Goal: Task Accomplishment & Management: Manage account settings

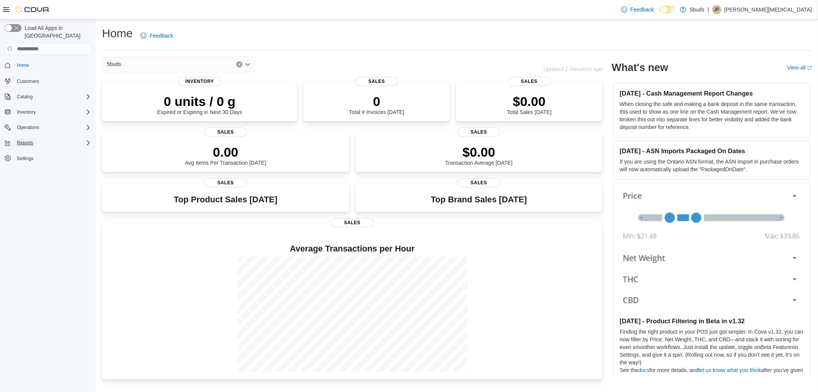
click at [30, 140] on span "Reports" at bounding box center [25, 143] width 16 height 6
click at [19, 172] on span "Reports" at bounding box center [22, 175] width 16 height 6
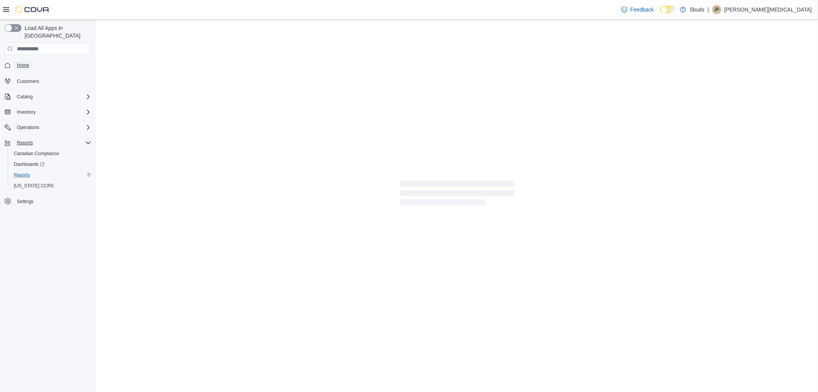
click at [29, 61] on link "Home" at bounding box center [23, 65] width 18 height 9
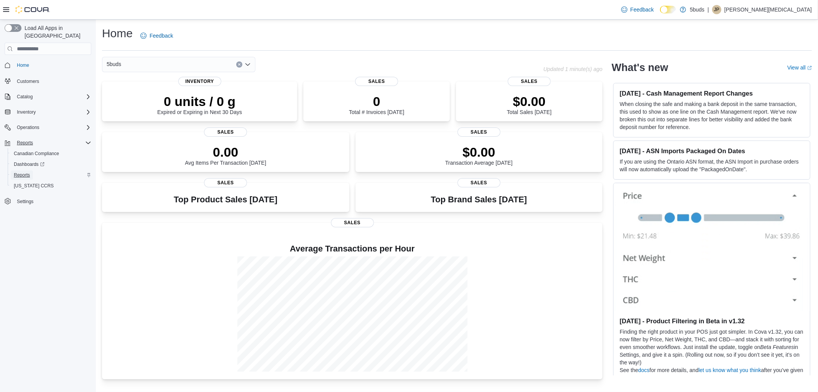
click at [26, 172] on span "Reports" at bounding box center [22, 175] width 16 height 6
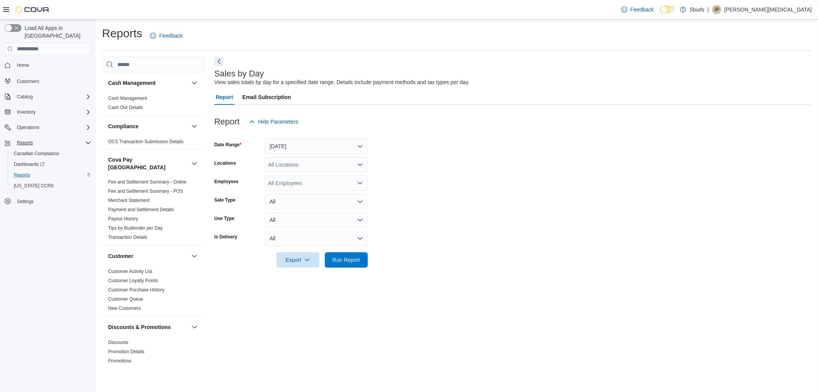
click at [320, 162] on div "All Locations" at bounding box center [316, 164] width 103 height 15
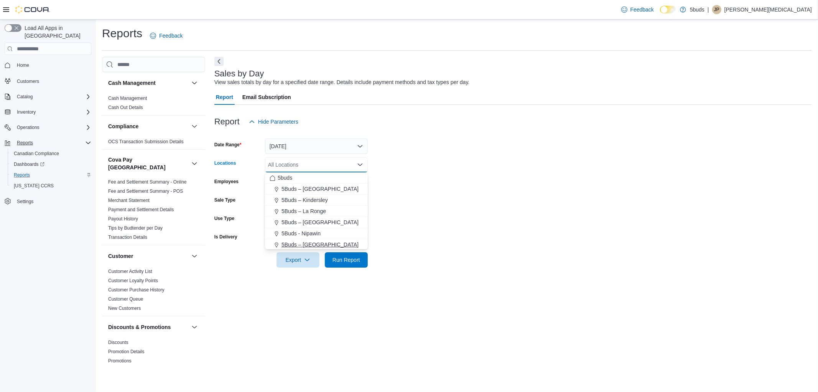
click at [326, 244] on span "5Buds – [GEOGRAPHIC_DATA]" at bounding box center [320, 245] width 77 height 8
drag, startPoint x: 458, startPoint y: 239, endPoint x: 361, endPoint y: 244, distance: 97.2
click at [450, 239] on form "Date Range [DATE] Locations 5Buds – [GEOGRAPHIC_DATA] Combo box. Selected. 5Bud…" at bounding box center [513, 198] width 598 height 138
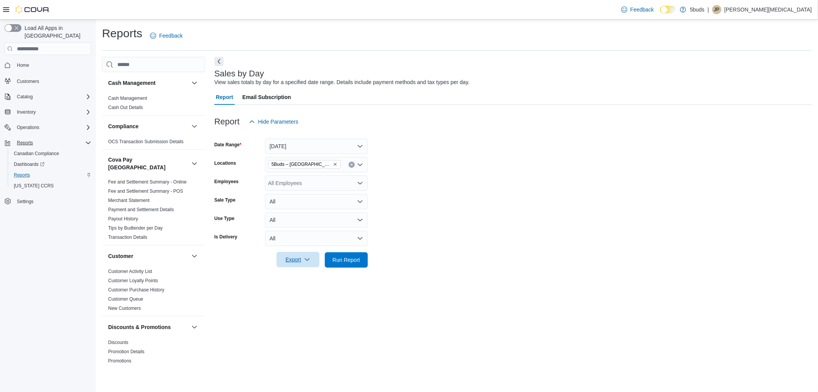
click at [283, 260] on span "Export" at bounding box center [298, 259] width 34 height 15
click at [291, 278] on button "Export to Excel" at bounding box center [299, 274] width 44 height 15
click at [125, 106] on link "Cash Out Details" at bounding box center [125, 107] width 35 height 5
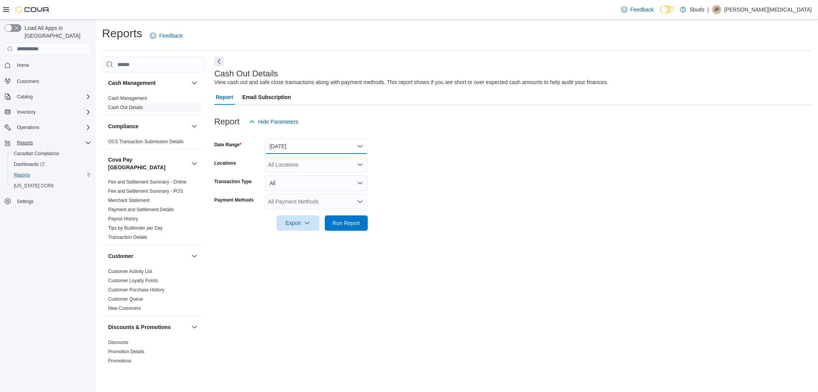
click at [288, 145] on button "[DATE]" at bounding box center [316, 145] width 103 height 15
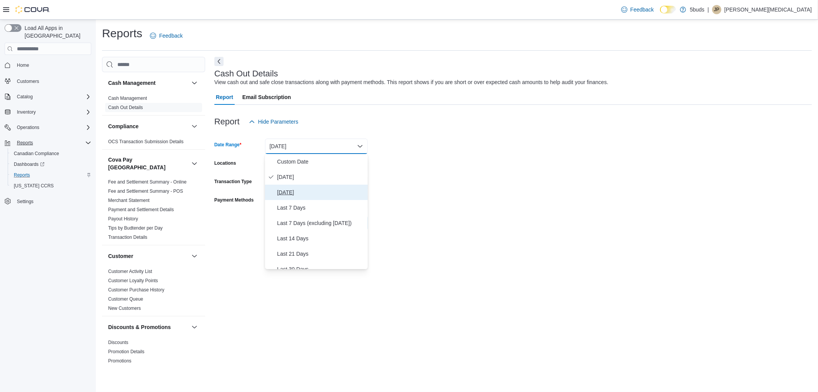
click at [290, 189] on span "[DATE]" at bounding box center [320, 192] width 87 height 9
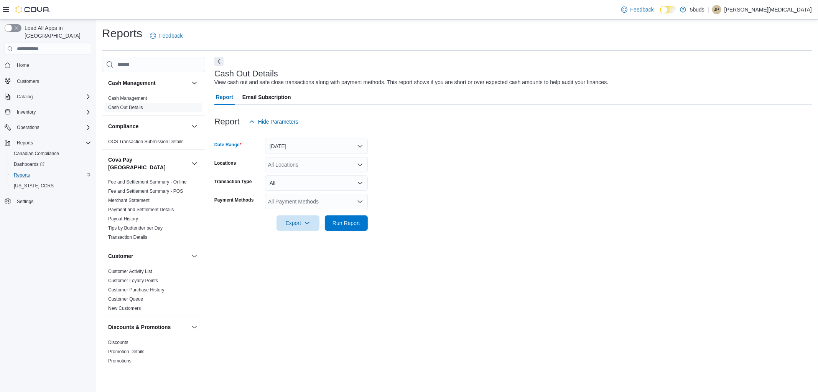
click at [297, 163] on div "All Locations" at bounding box center [316, 164] width 103 height 15
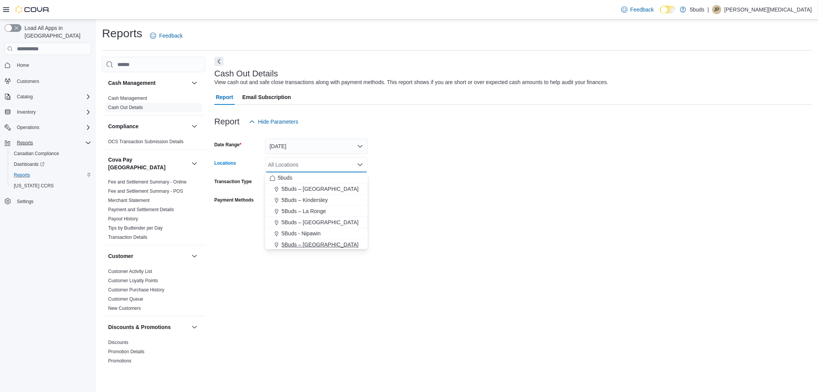
click at [328, 246] on span "5Buds – [GEOGRAPHIC_DATA]" at bounding box center [320, 245] width 77 height 8
click at [229, 236] on div at bounding box center [513, 235] width 598 height 9
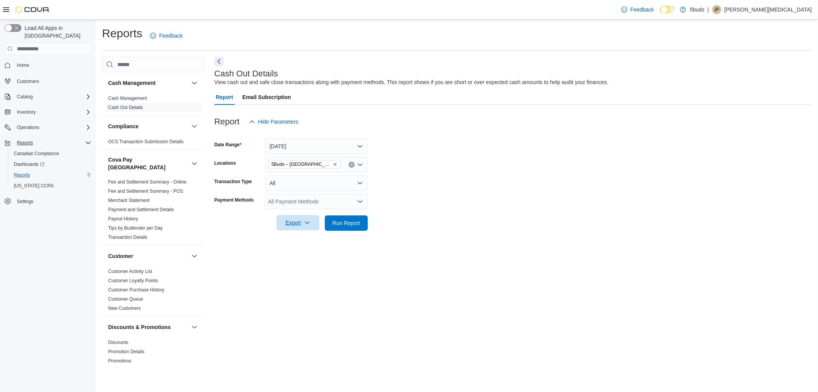
click at [303, 223] on span "Export" at bounding box center [298, 222] width 34 height 15
click at [307, 239] on span "Export to Excel" at bounding box center [299, 238] width 35 height 6
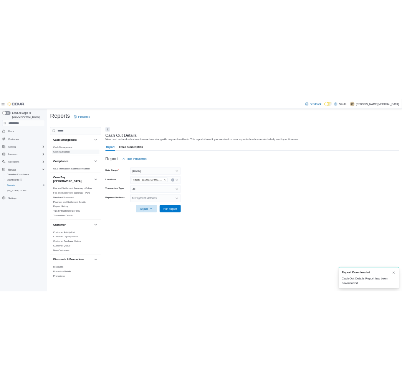
scroll to position [0, 0]
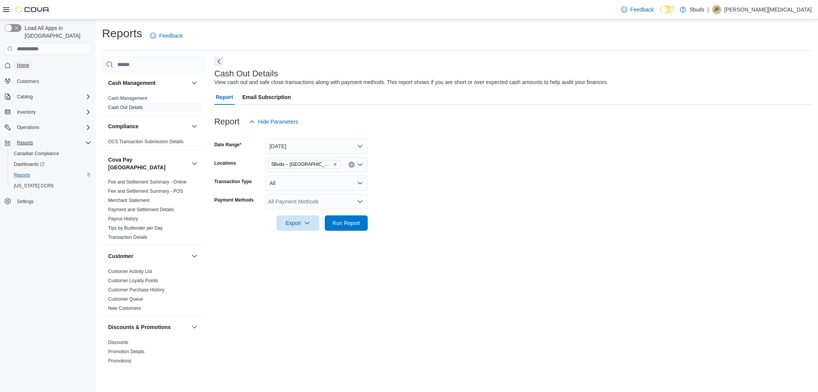
click at [27, 62] on span "Home" at bounding box center [23, 65] width 12 height 6
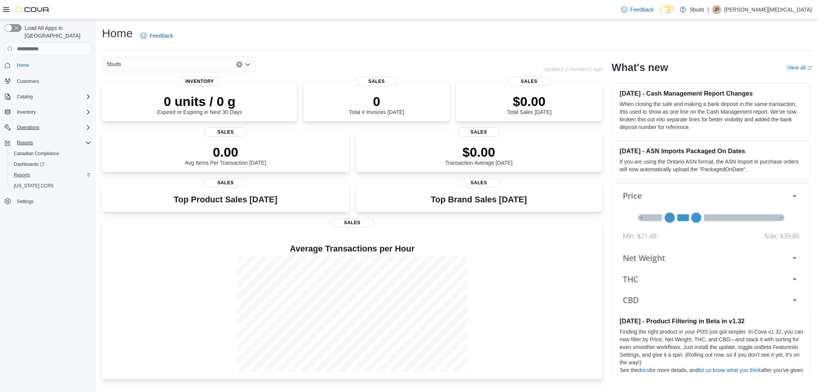
click at [88, 125] on icon "Complex example" at bounding box center [88, 127] width 2 height 5
click at [87, 107] on div "Inventory" at bounding box center [52, 111] width 77 height 9
click at [87, 94] on icon "Complex example" at bounding box center [88, 97] width 6 height 6
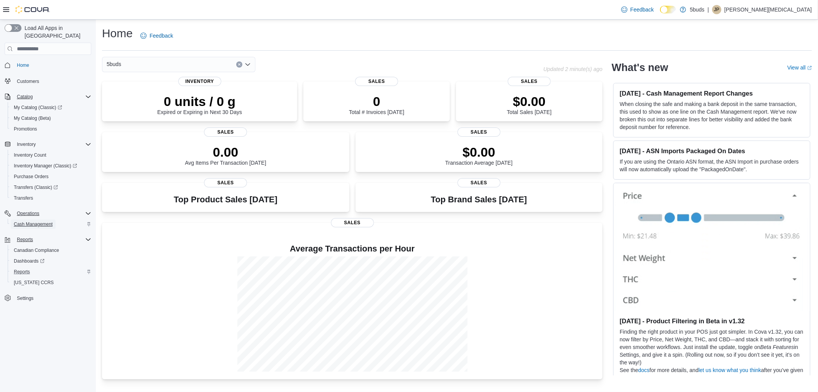
click at [40, 221] on span "Cash Management" at bounding box center [33, 224] width 39 height 6
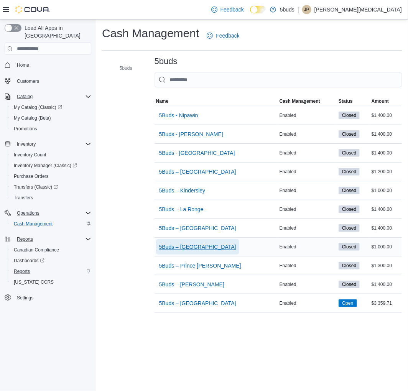
click at [202, 247] on span "5Buds – [GEOGRAPHIC_DATA]" at bounding box center [197, 247] width 77 height 8
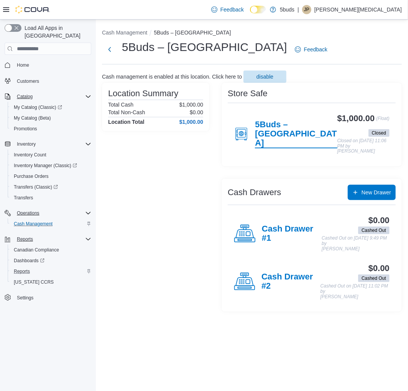
click at [277, 134] on h4 "5Buds – [GEOGRAPHIC_DATA]" at bounding box center [296, 134] width 82 height 28
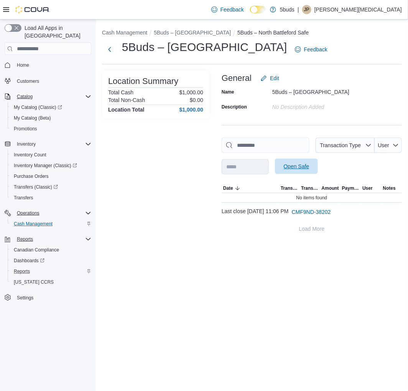
click at [306, 167] on span "Open Safe" at bounding box center [297, 167] width 26 height 8
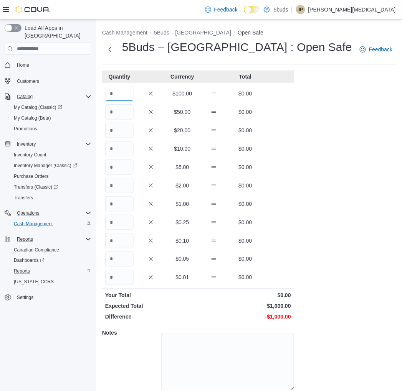
click at [127, 88] on input "Quantity" at bounding box center [119, 93] width 28 height 15
type input "*"
type input "**"
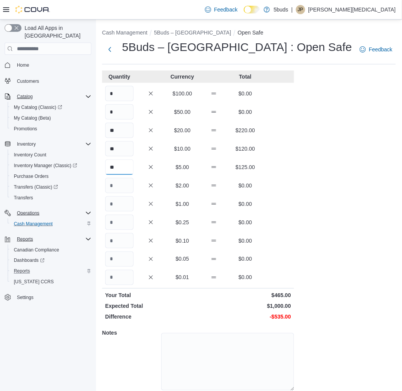
type input "**"
type input "***"
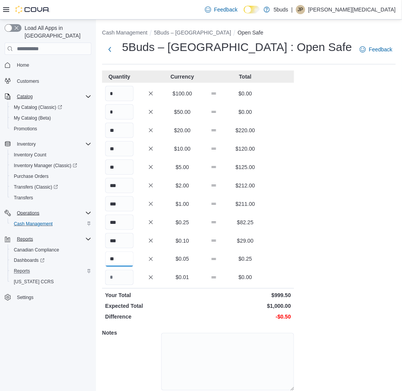
type input "**"
click at [126, 189] on input "***" at bounding box center [119, 185] width 28 height 15
click at [125, 204] on input "***" at bounding box center [119, 203] width 28 height 15
type input "***"
click at [317, 209] on div "Cash Management 5Buds – North Battleford Open Safe 5Buds – [GEOGRAPHIC_DATA] : …" at bounding box center [249, 220] width 306 height 400
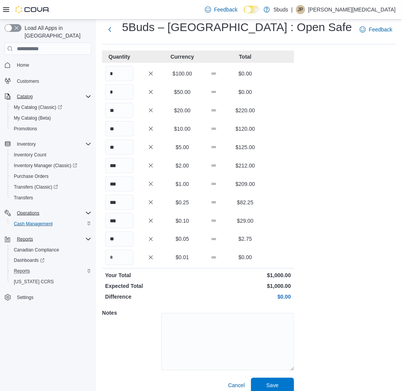
scroll to position [28, 0]
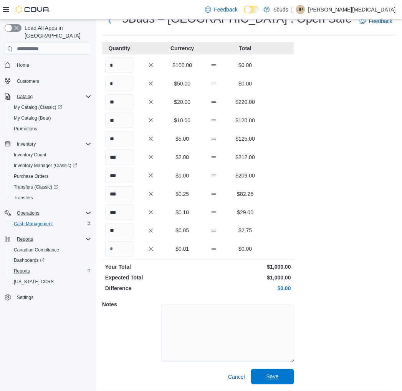
click at [274, 376] on span "Save" at bounding box center [272, 377] width 12 height 8
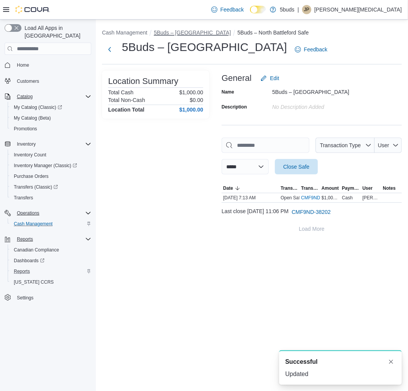
click at [175, 33] on button "5Buds – [GEOGRAPHIC_DATA]" at bounding box center [192, 33] width 77 height 6
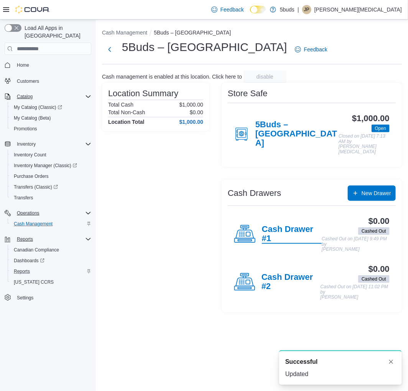
click at [277, 225] on h4 "Cash Drawer #1" at bounding box center [292, 234] width 60 height 19
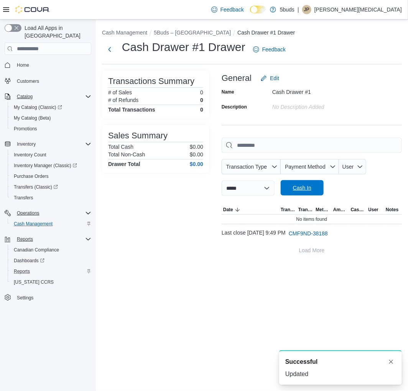
click at [319, 188] on span "Cash In" at bounding box center [302, 187] width 34 height 15
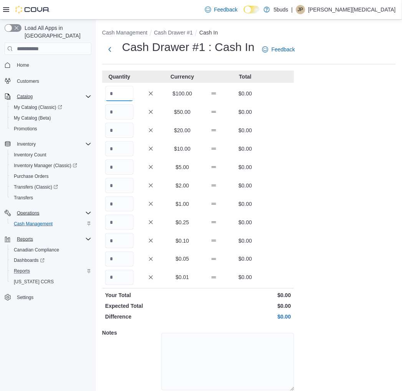
click at [121, 91] on input "Quantity" at bounding box center [119, 93] width 28 height 15
type input "*"
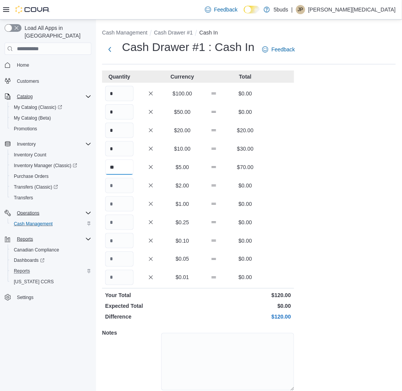
type input "**"
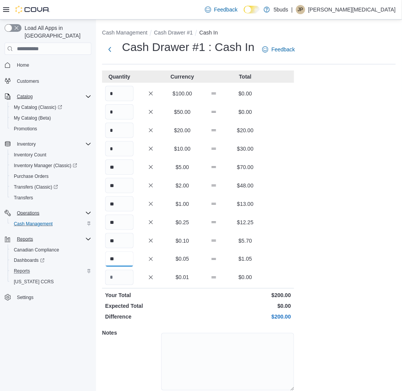
type input "**"
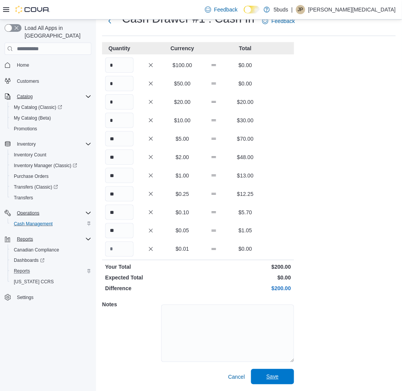
click at [269, 381] on span "Save" at bounding box center [273, 376] width 34 height 15
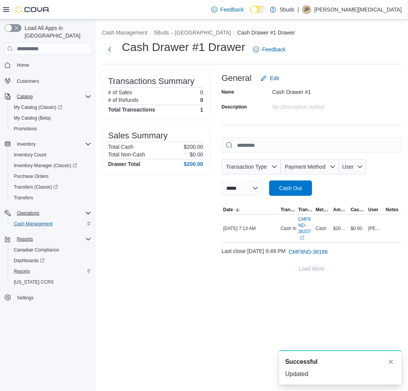
click at [196, 25] on div "**********" at bounding box center [252, 151] width 312 height 263
click at [198, 36] on ol "Cash Management 5Buds – North Battleford Cash Drawer #1 Drawer" at bounding box center [252, 33] width 300 height 9
click at [198, 35] on button "5Buds – [GEOGRAPHIC_DATA]" at bounding box center [192, 33] width 77 height 6
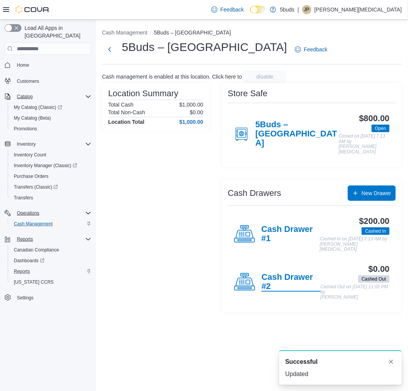
click at [283, 276] on h4 "Cash Drawer #2" at bounding box center [291, 282] width 59 height 19
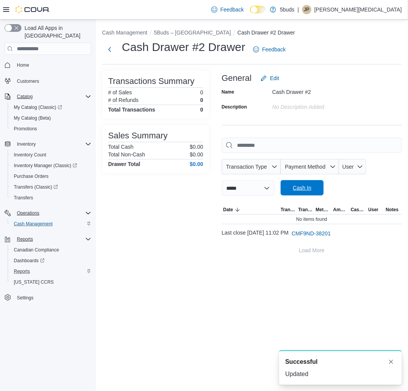
click at [300, 186] on span "Cash In" at bounding box center [302, 187] width 34 height 15
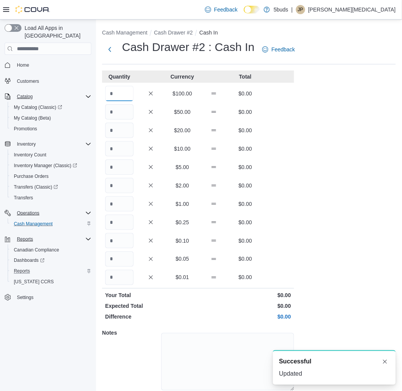
click at [119, 94] on input "Quantity" at bounding box center [119, 93] width 28 height 15
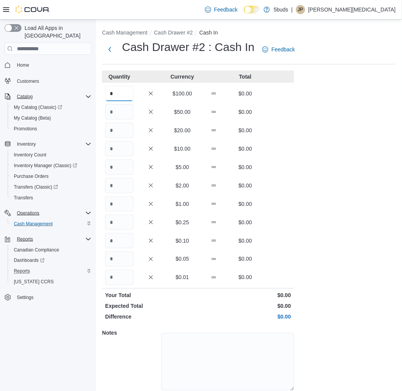
type input "*"
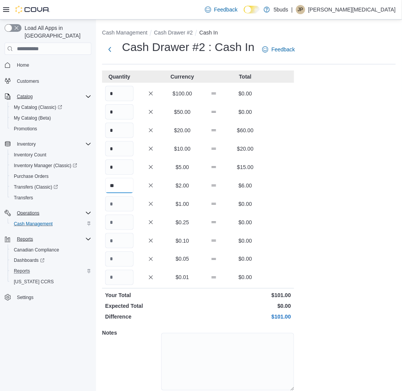
type input "**"
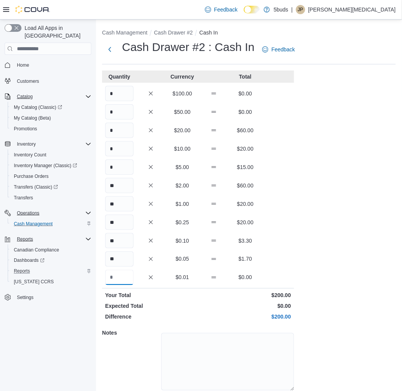
scroll to position [28, 0]
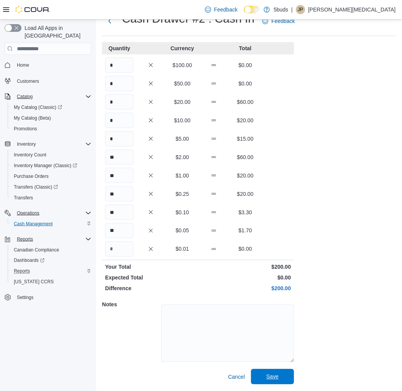
click at [261, 381] on span "Save" at bounding box center [273, 376] width 34 height 15
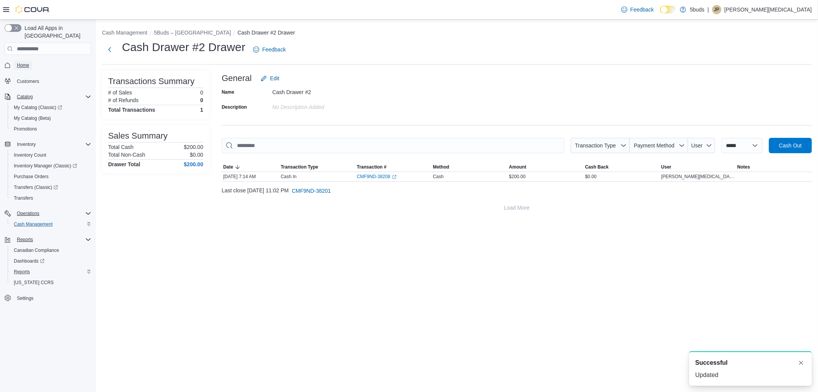
click at [21, 62] on span "Home" at bounding box center [23, 65] width 12 height 6
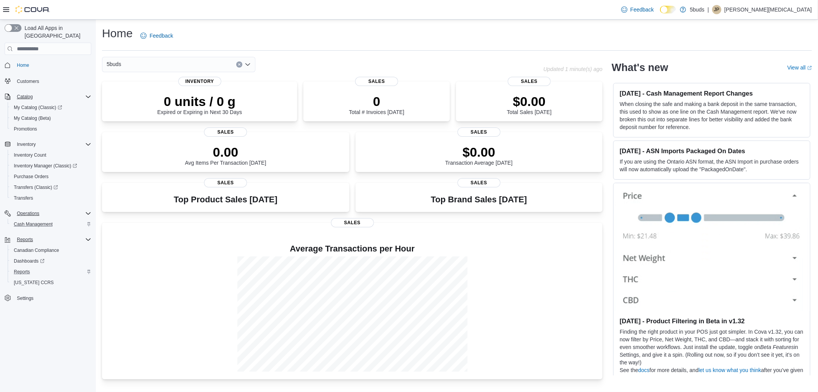
click at [447, 48] on div "Home Feedback" at bounding box center [457, 38] width 710 height 25
click at [343, 25] on div "Home Feedback 5buds Updated 1 minute(s) ago 0 units / 0 g Expired or Expiring i…" at bounding box center [457, 203] width 722 height 366
click at [163, 66] on div "5buds" at bounding box center [178, 64] width 153 height 15
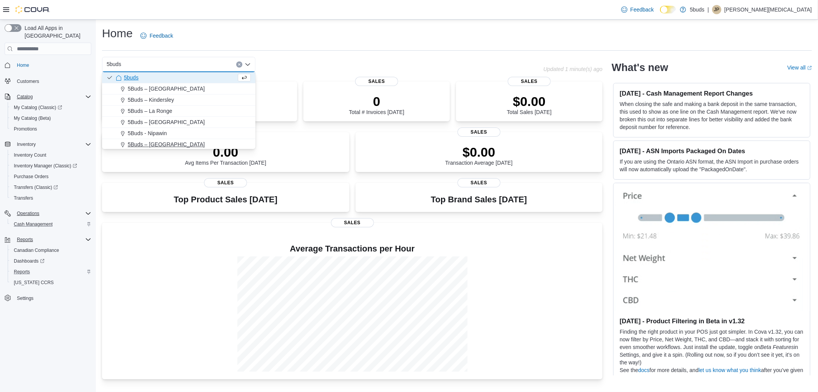
click at [159, 148] on button "5Buds – [GEOGRAPHIC_DATA]" at bounding box center [178, 144] width 153 height 11
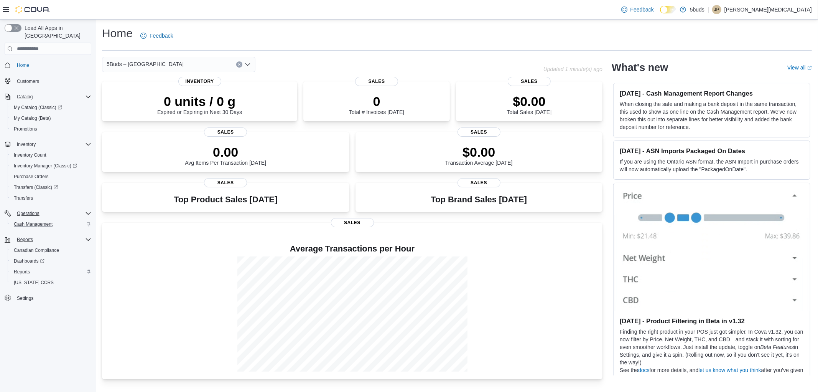
click at [366, 51] on div "Home Feedback 5Buds – North Battleford Combo box. Selected. 5Buds – [GEOGRAPHIC…" at bounding box center [457, 203] width 722 height 366
